Goal: Task Accomplishment & Management: Manage account settings

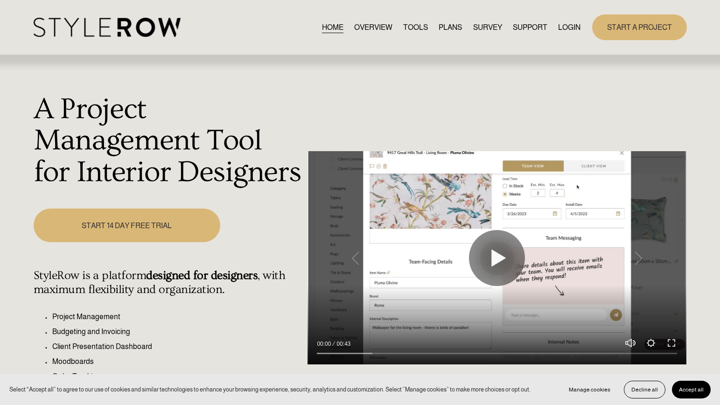
click at [574, 24] on link "LOGIN" at bounding box center [569, 27] width 22 height 13
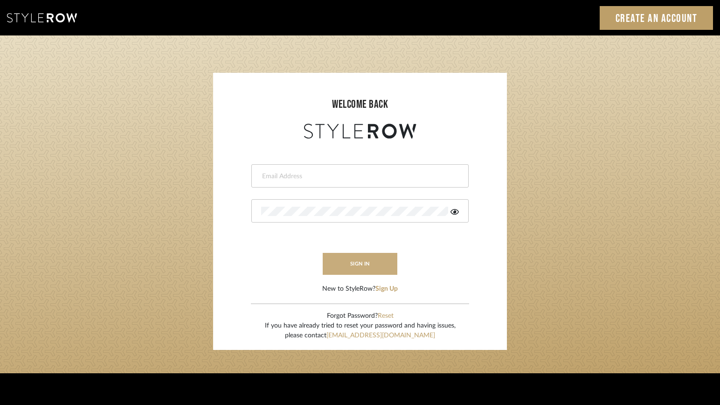
type input "lindsey@lindseymillerinteriors.com"
click at [348, 261] on button "sign in" at bounding box center [360, 264] width 75 height 22
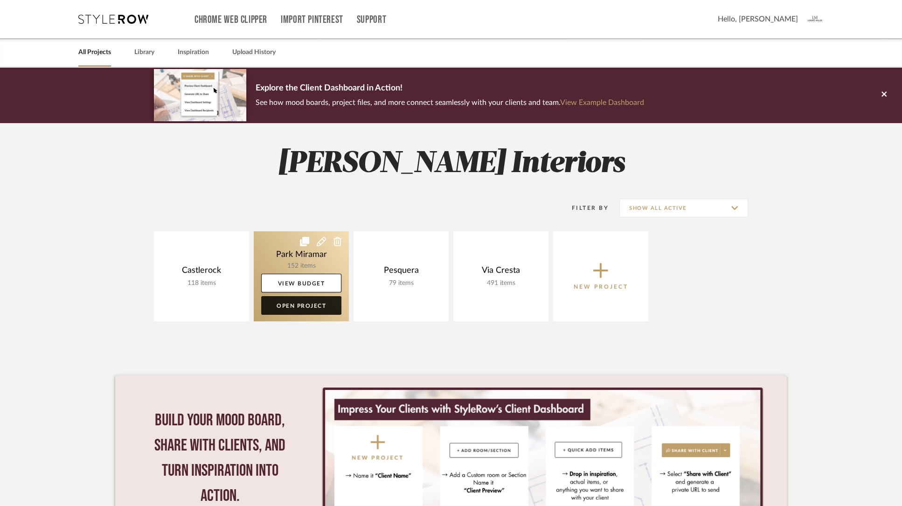
click at [287, 310] on link "Open Project" at bounding box center [301, 305] width 80 height 19
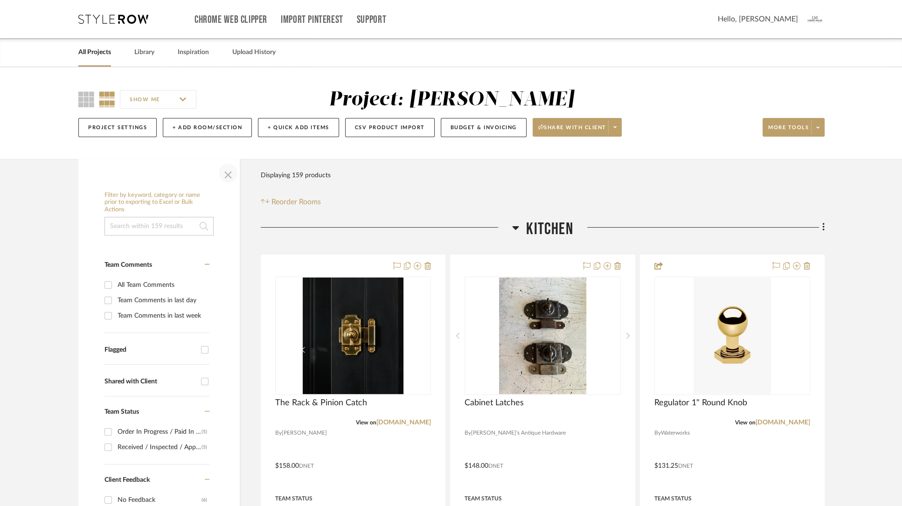
click at [229, 176] on span "button" at bounding box center [228, 173] width 22 height 22
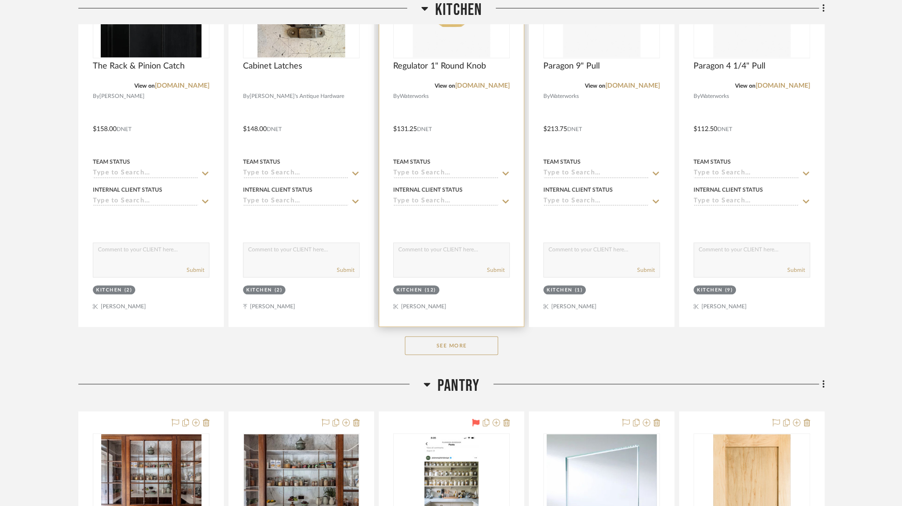
scroll to position [341, 0]
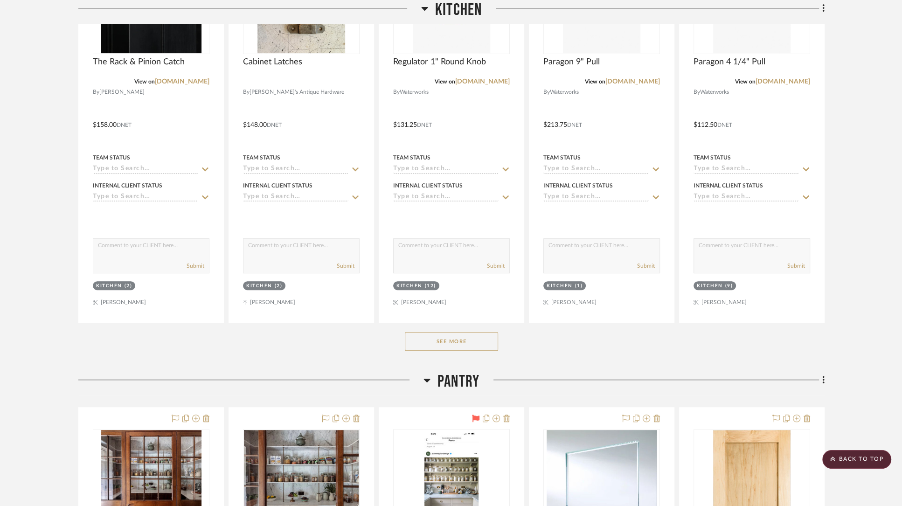
click at [450, 342] on button "See More" at bounding box center [451, 341] width 93 height 19
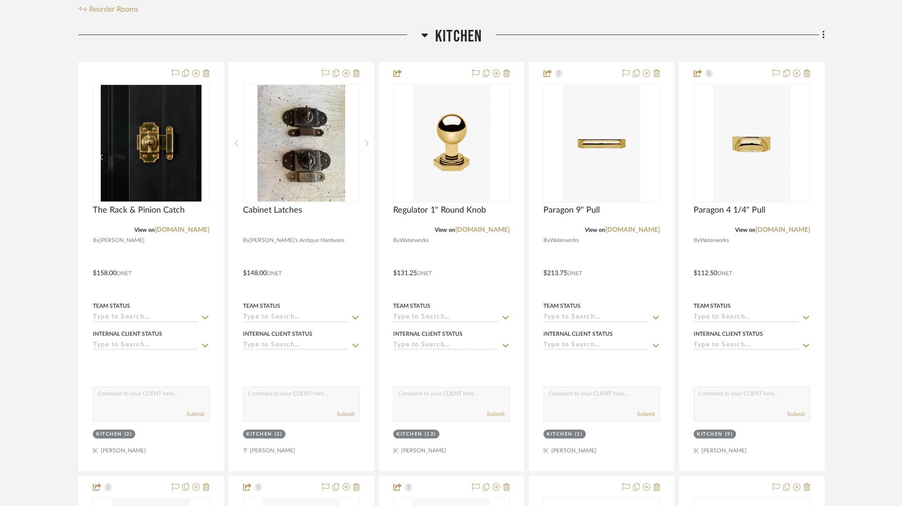
scroll to position [199, 0]
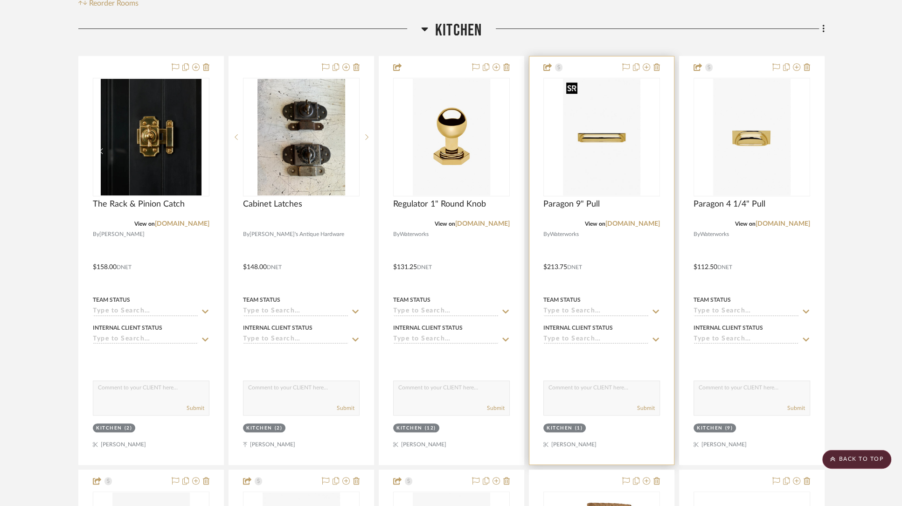
click at [597, 157] on img "0" at bounding box center [601, 137] width 77 height 117
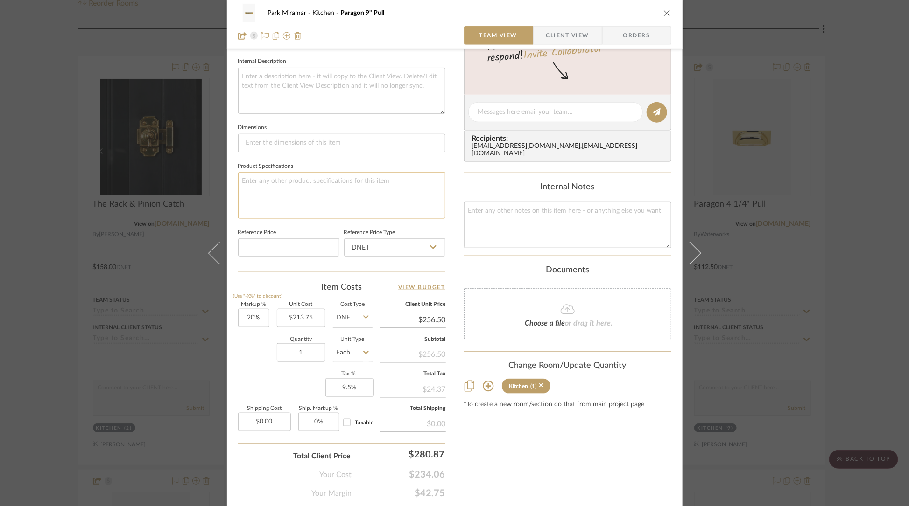
scroll to position [343, 0]
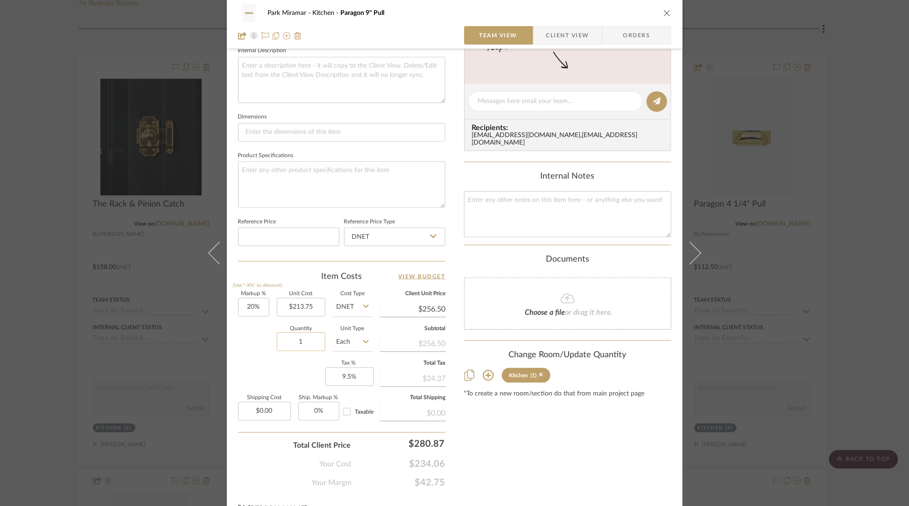
click at [305, 339] on input "1" at bounding box center [301, 342] width 49 height 19
type input "9"
click at [485, 448] on div "Content here copies to Client View - confirm visibility there. Show in Client D…" at bounding box center [567, 104] width 207 height 768
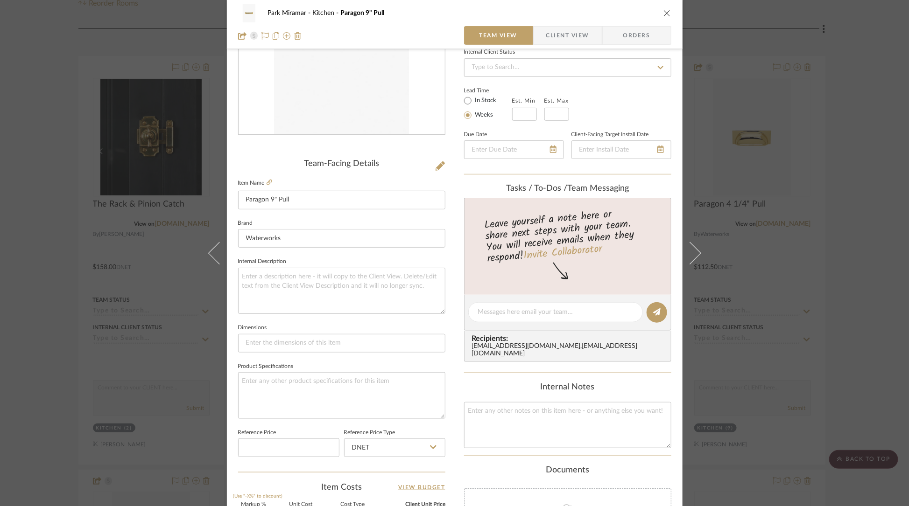
scroll to position [131, 0]
click at [266, 184] on icon at bounding box center [269, 184] width 6 height 6
click at [665, 14] on icon "close" at bounding box center [666, 12] width 7 height 7
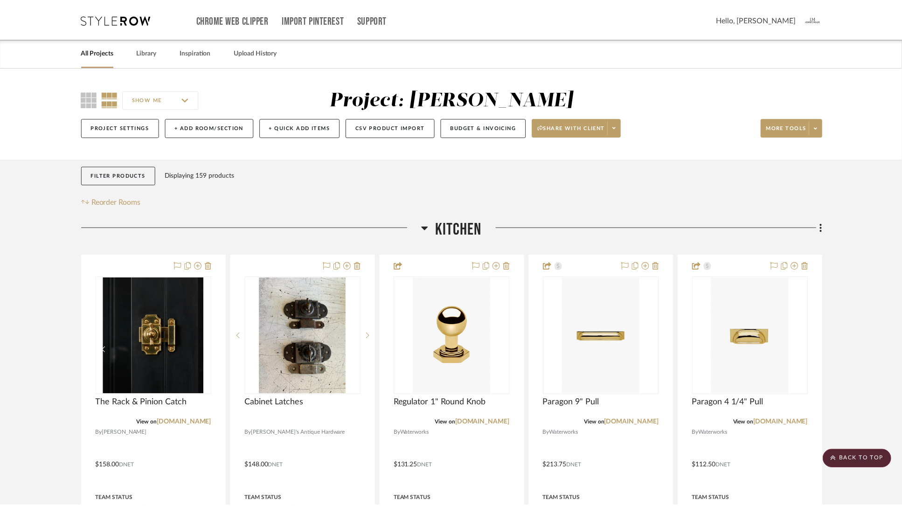
scroll to position [199, 0]
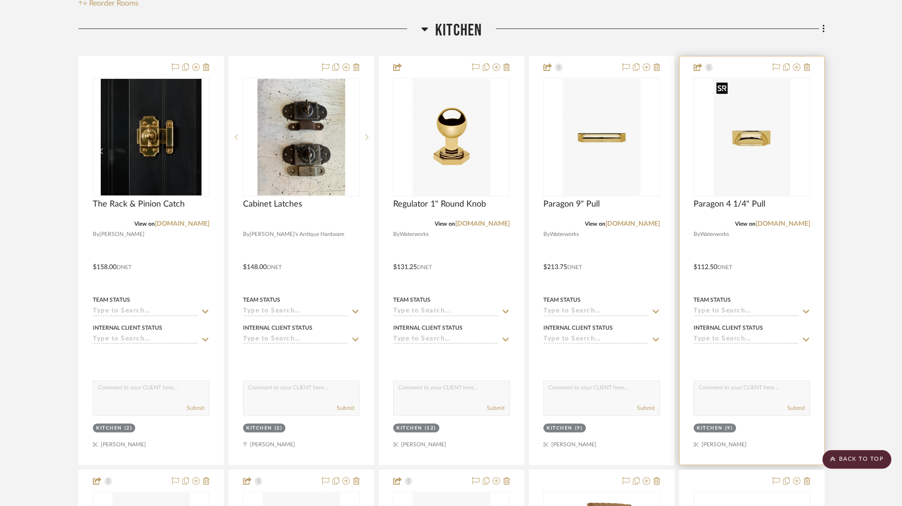
click at [745, 138] on img "0" at bounding box center [751, 137] width 77 height 117
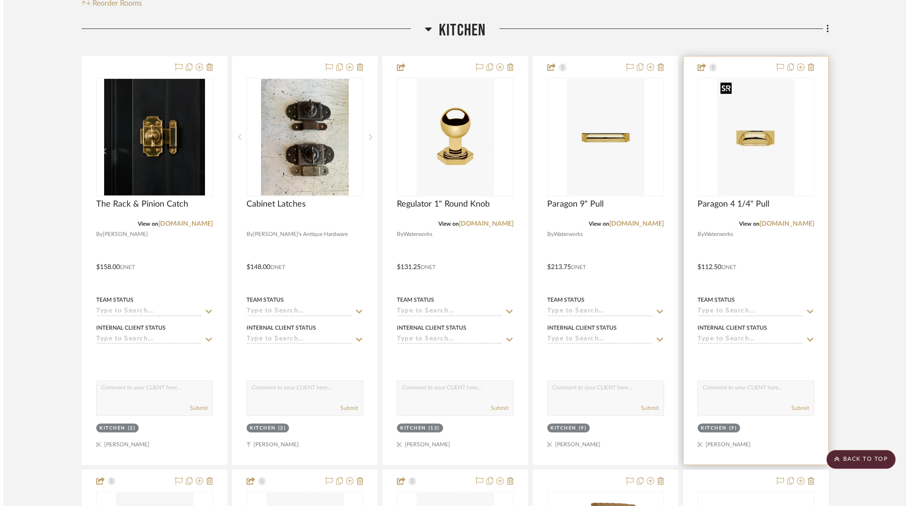
scroll to position [0, 0]
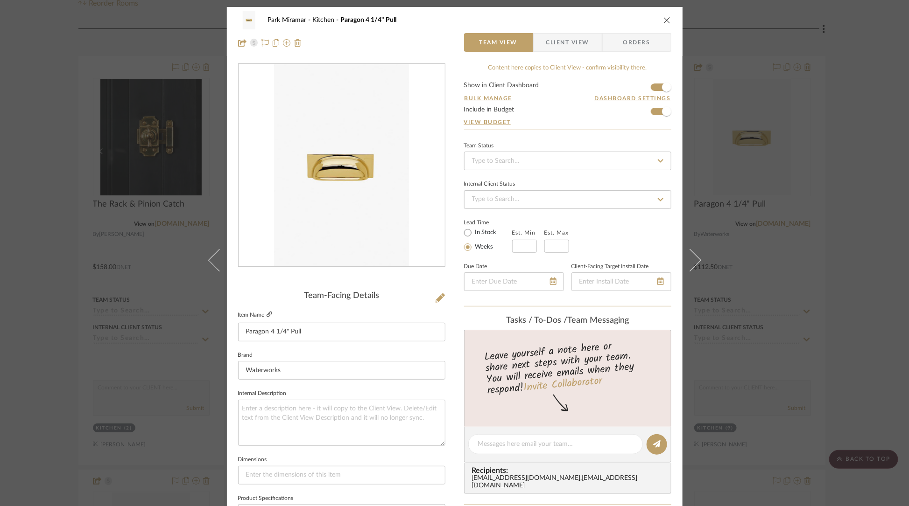
click at [266, 314] on icon at bounding box center [269, 315] width 6 height 6
click at [664, 20] on icon "close" at bounding box center [666, 19] width 7 height 7
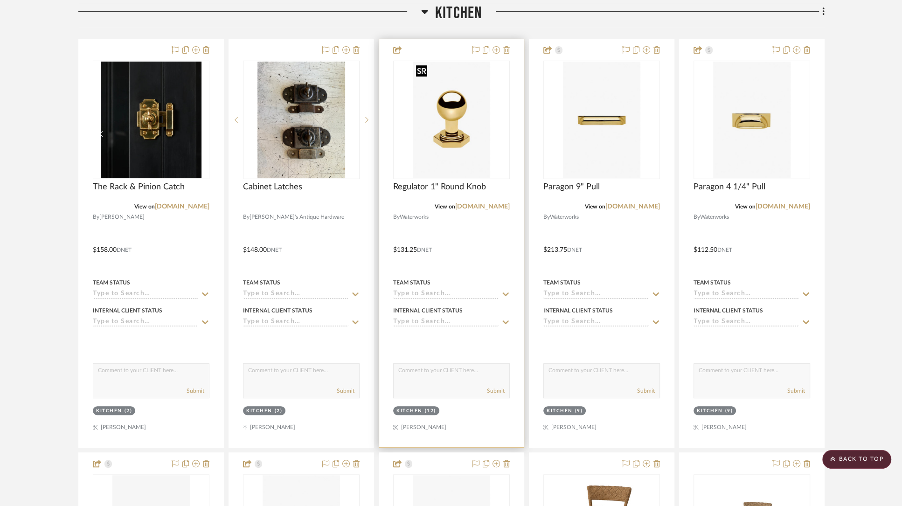
scroll to position [206, 0]
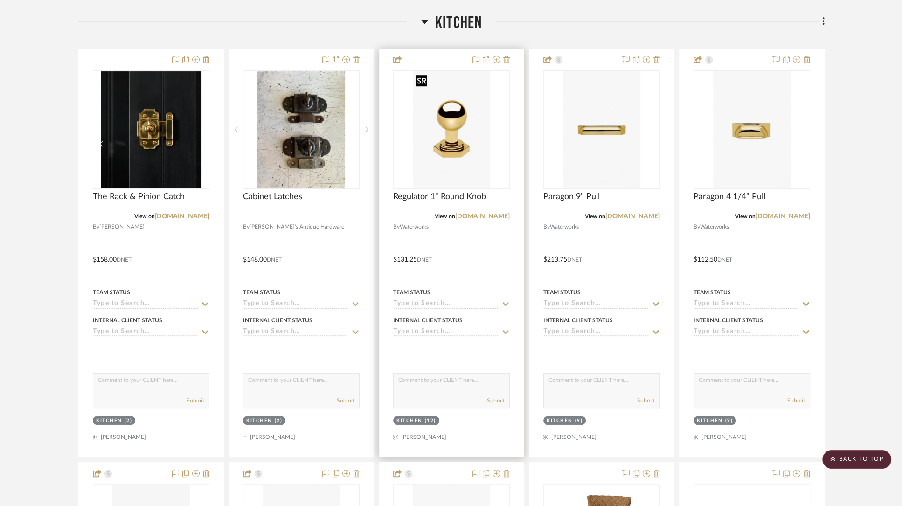
click at [448, 149] on img "0" at bounding box center [451, 129] width 77 height 117
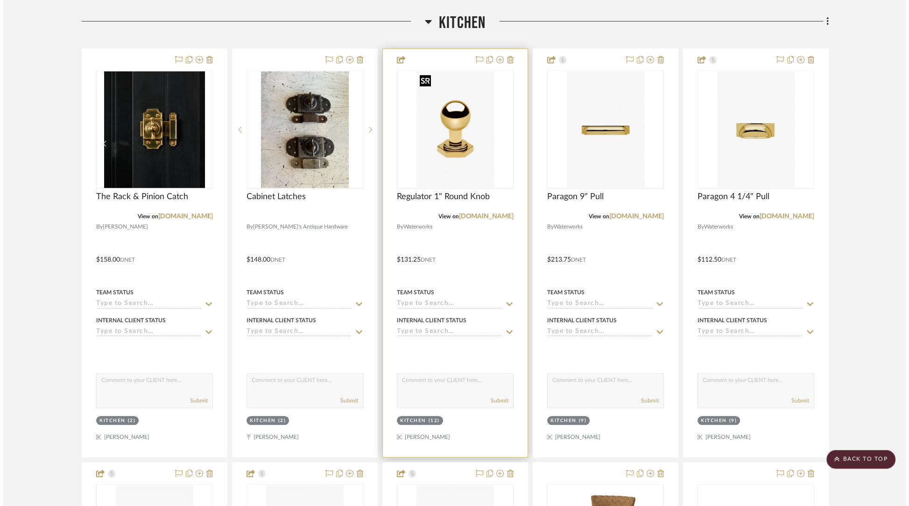
scroll to position [0, 0]
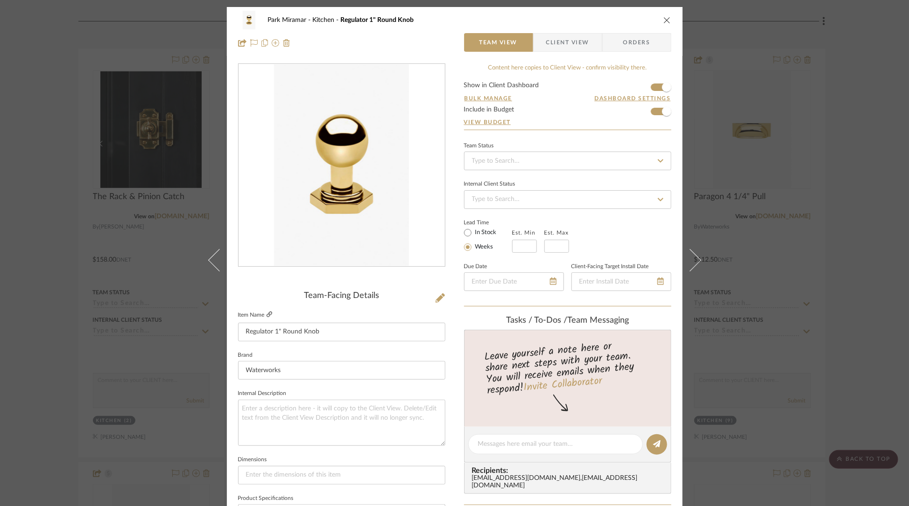
click at [266, 314] on icon at bounding box center [269, 315] width 6 height 6
click at [665, 18] on icon "close" at bounding box center [666, 19] width 7 height 7
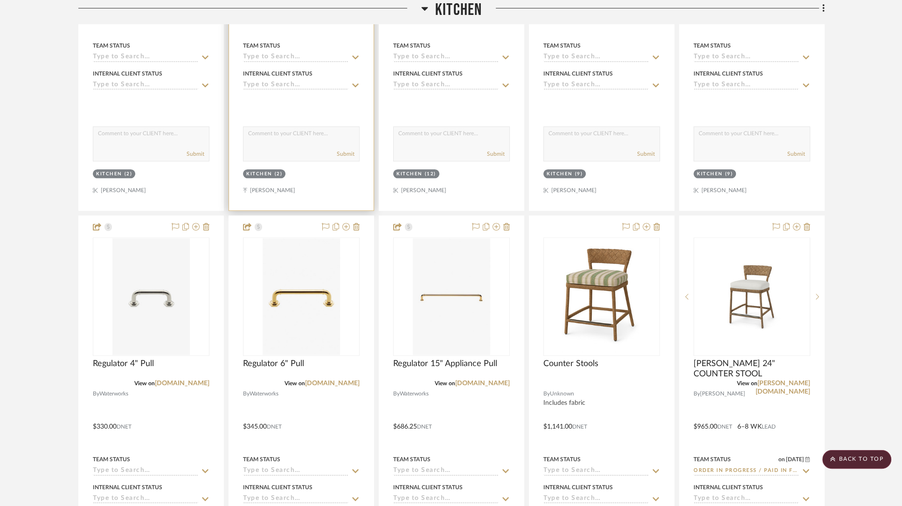
scroll to position [458, 0]
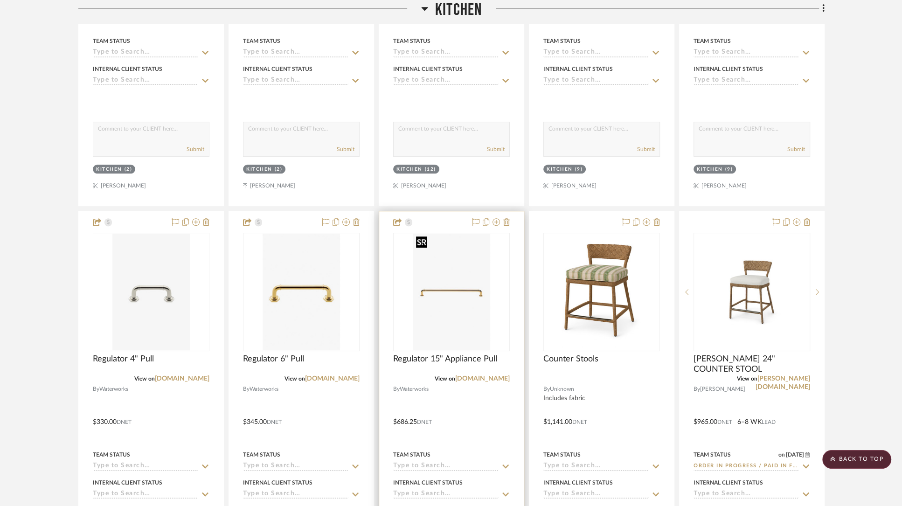
click at [460, 287] on img "0" at bounding box center [451, 292] width 77 height 117
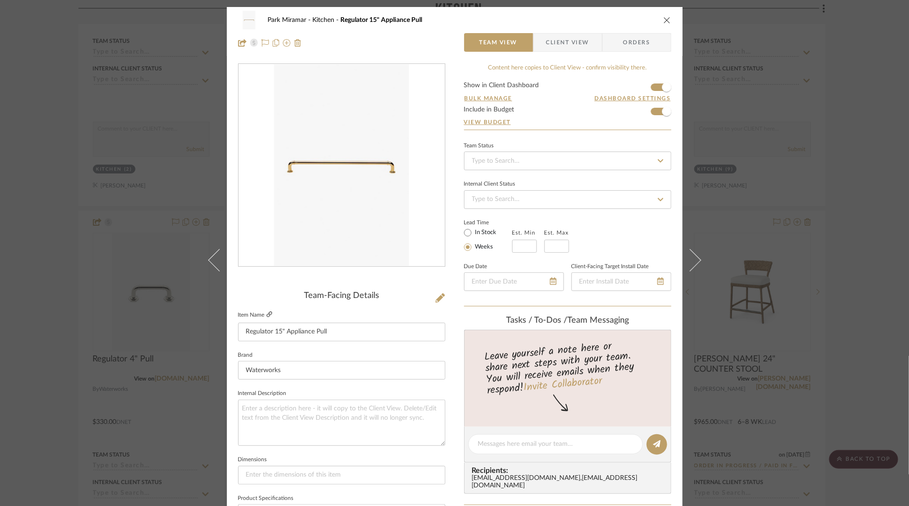
click at [268, 314] on icon at bounding box center [269, 315] width 6 height 6
click at [665, 19] on icon "close" at bounding box center [666, 19] width 7 height 7
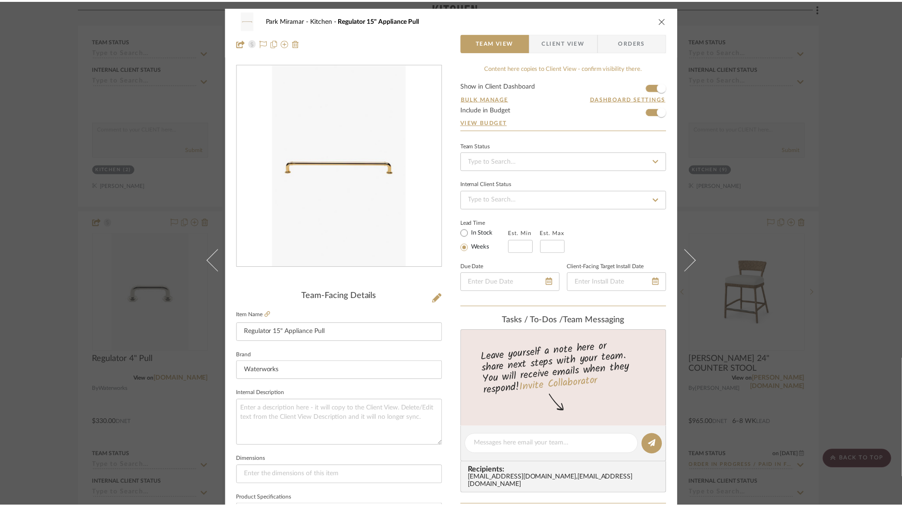
scroll to position [458, 0]
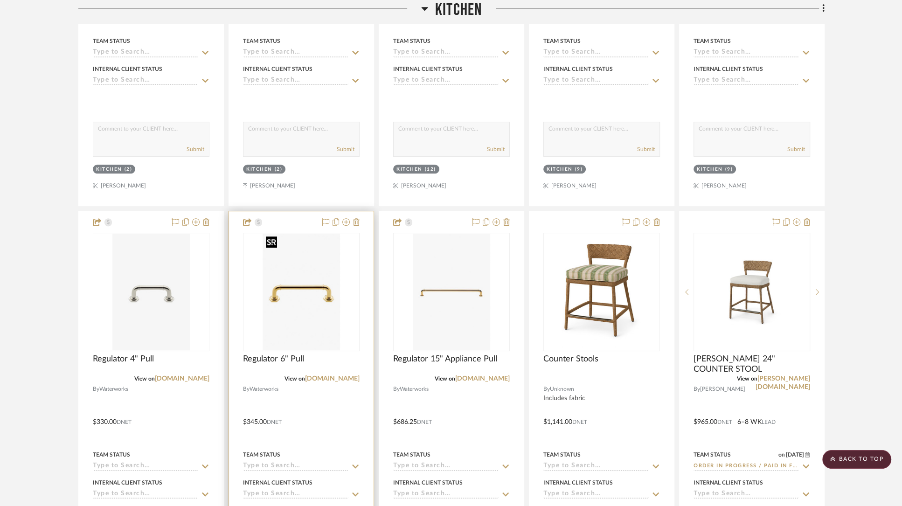
click at [290, 287] on img "0" at bounding box center [301, 292] width 77 height 117
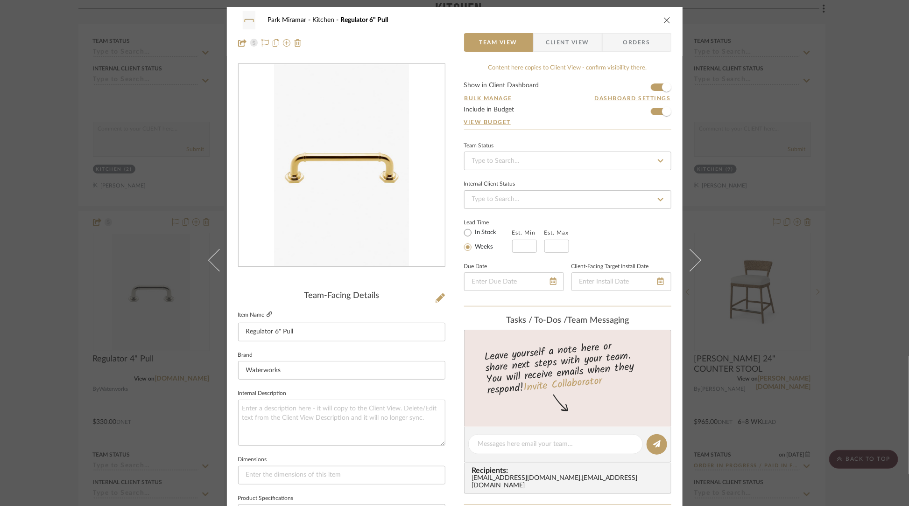
click at [266, 314] on icon at bounding box center [269, 315] width 6 height 6
